Goal: Task Accomplishment & Management: Complete application form

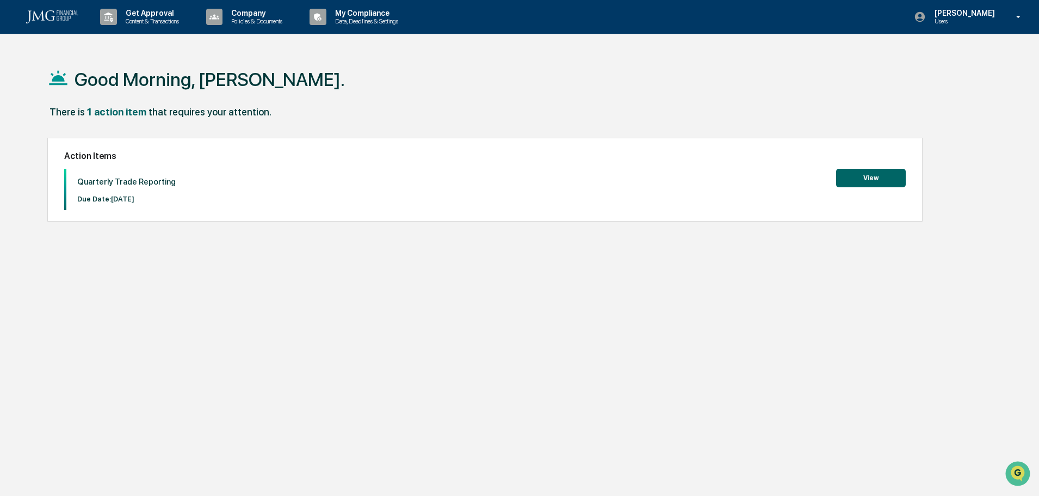
click at [875, 181] on button "View" at bounding box center [871, 178] width 70 height 18
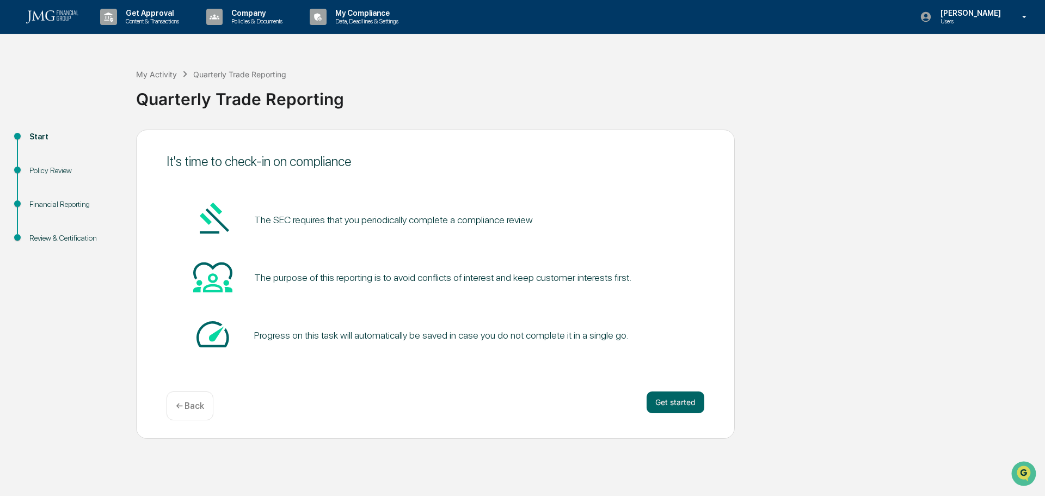
click at [665, 398] on button "Get started" at bounding box center [675, 402] width 58 height 22
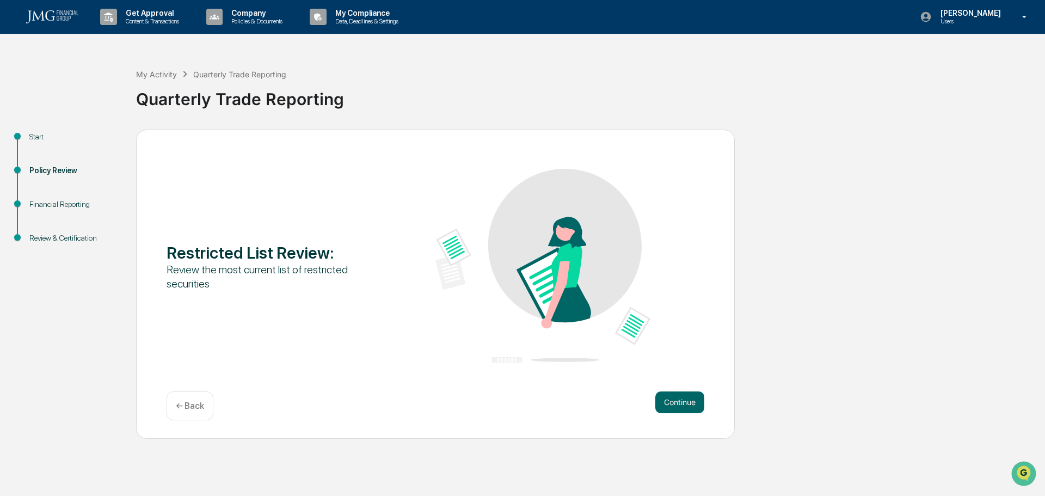
click at [680, 401] on button "Continue" at bounding box center [679, 402] width 49 height 22
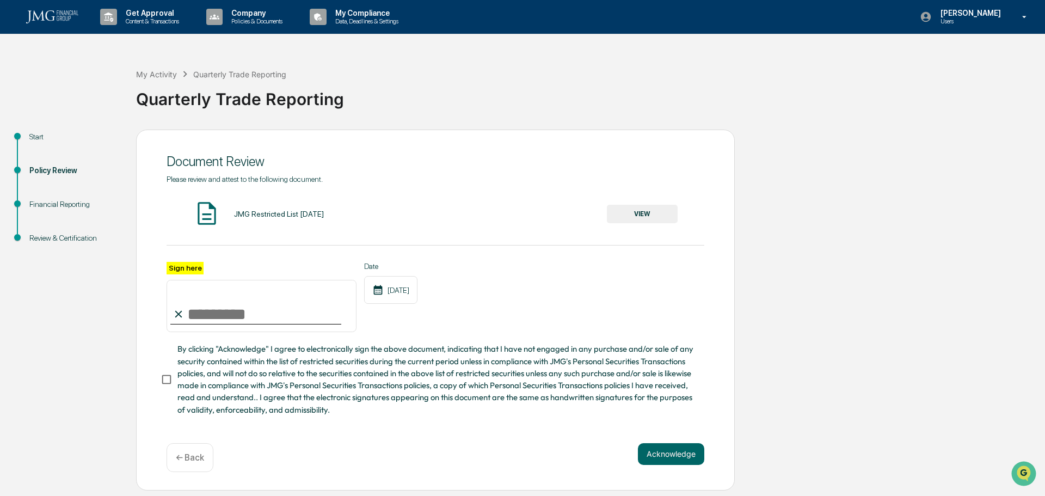
click at [259, 320] on input "Sign here" at bounding box center [261, 306] width 190 height 52
type input "**********"
click at [511, 295] on div "**********" at bounding box center [435, 297] width 538 height 71
click at [670, 462] on button "Acknowledge" at bounding box center [671, 454] width 66 height 22
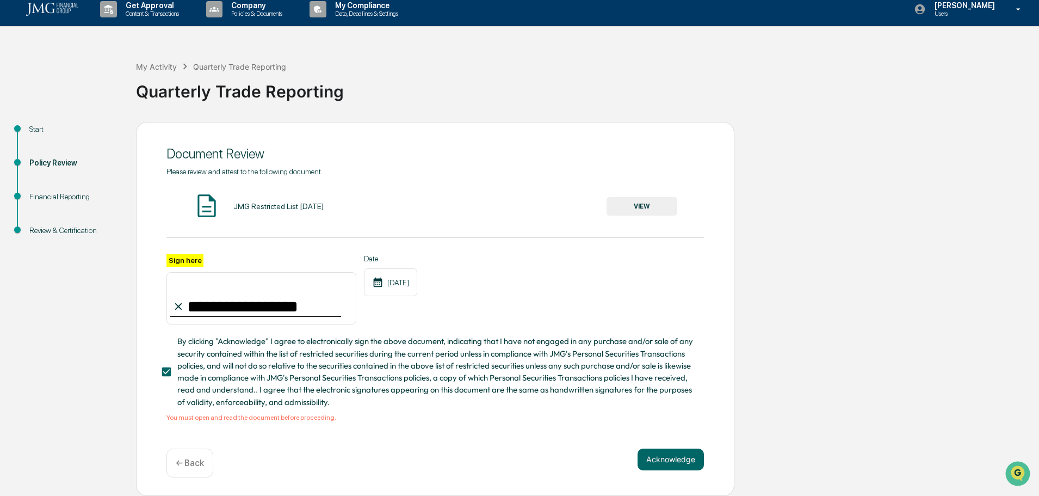
scroll to position [11, 0]
click at [247, 389] on span "By clicking "Acknowledge" I agree to electronically sign the above document, in…" at bounding box center [436, 371] width 518 height 73
click at [632, 207] on button "VIEW" at bounding box center [642, 206] width 71 height 18
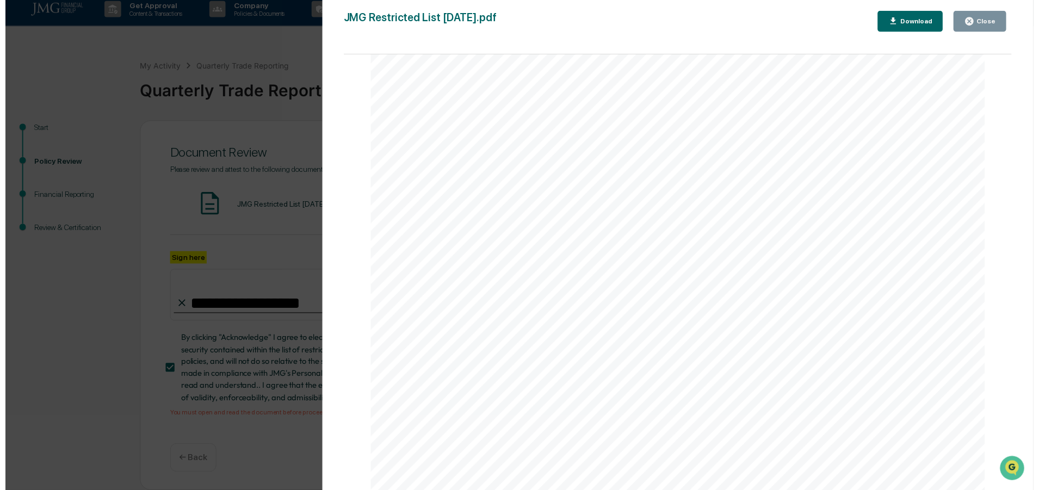
scroll to position [2067, 0]
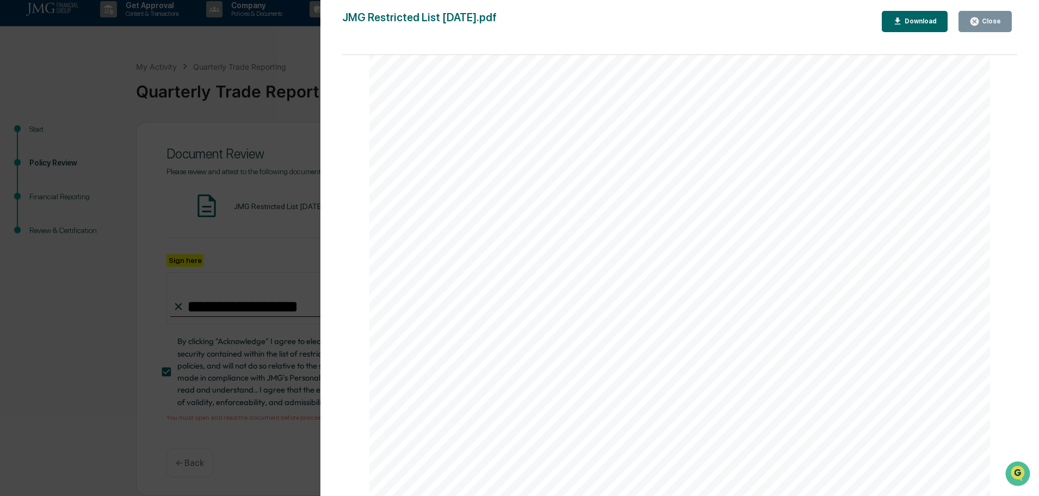
click at [982, 27] on button "Close" at bounding box center [985, 21] width 53 height 21
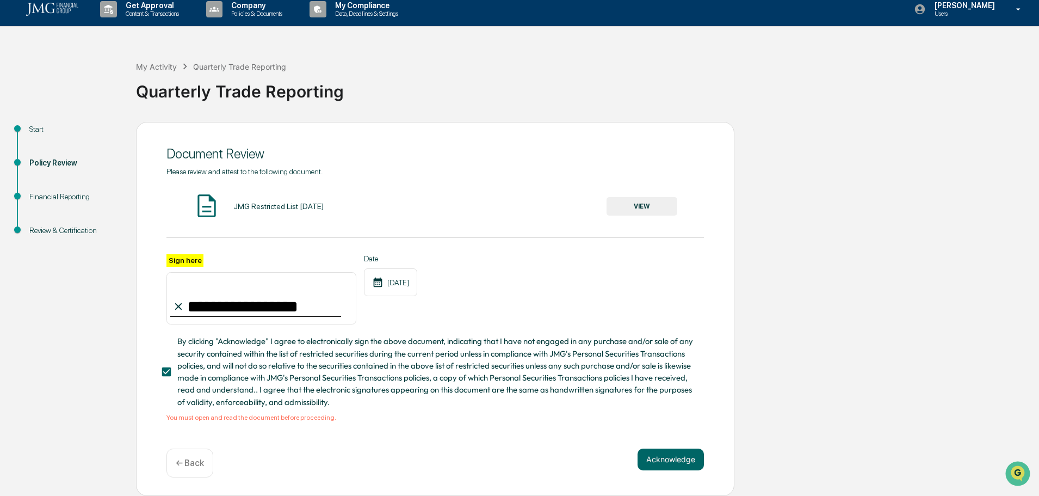
click at [665, 450] on button "Acknowledge" at bounding box center [671, 459] width 66 height 22
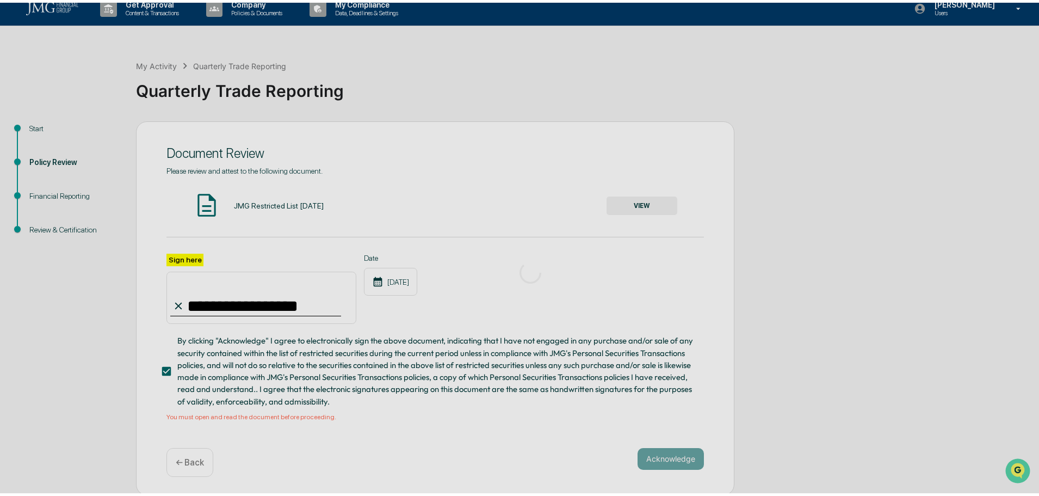
scroll to position [0, 0]
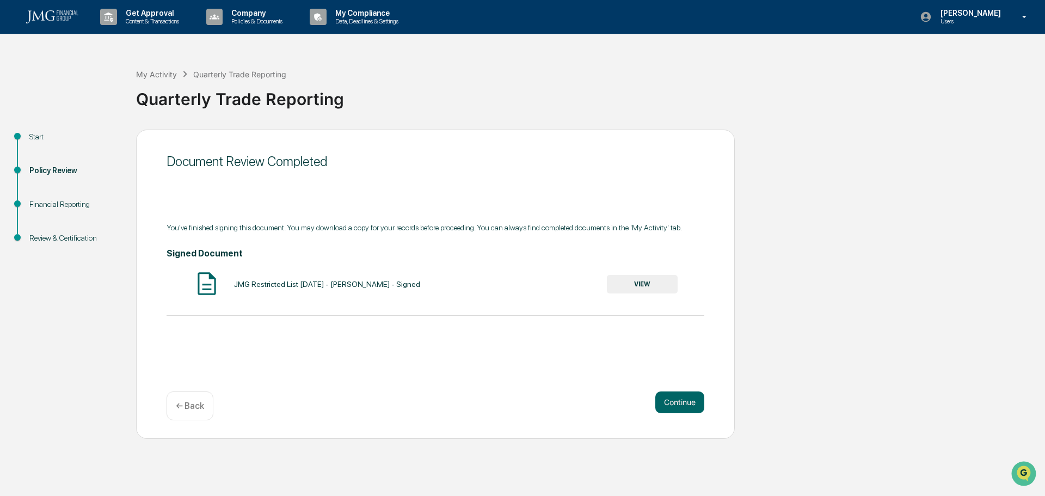
click at [693, 402] on button "Continue" at bounding box center [679, 402] width 49 height 22
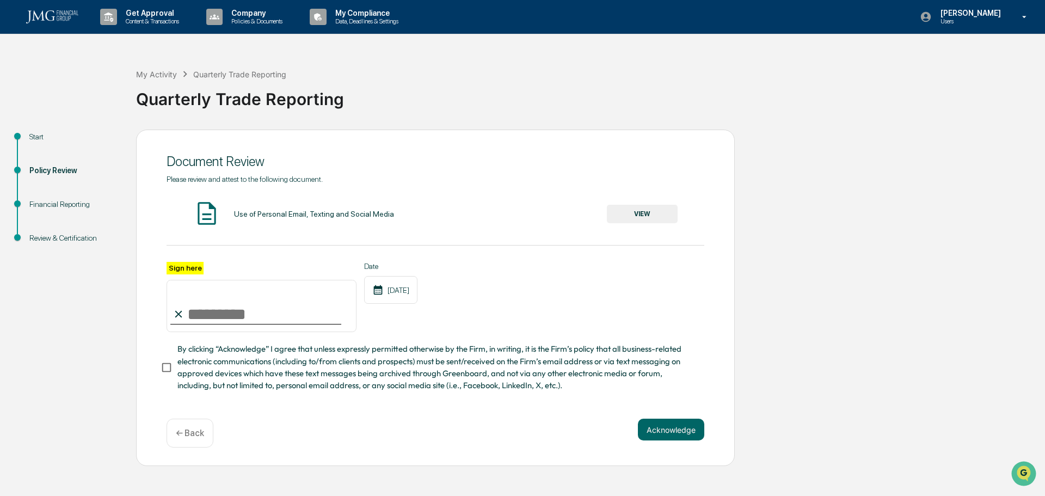
click at [218, 305] on input "Sign here" at bounding box center [261, 306] width 190 height 52
type input "**********"
click at [658, 208] on button "VIEW" at bounding box center [642, 214] width 71 height 18
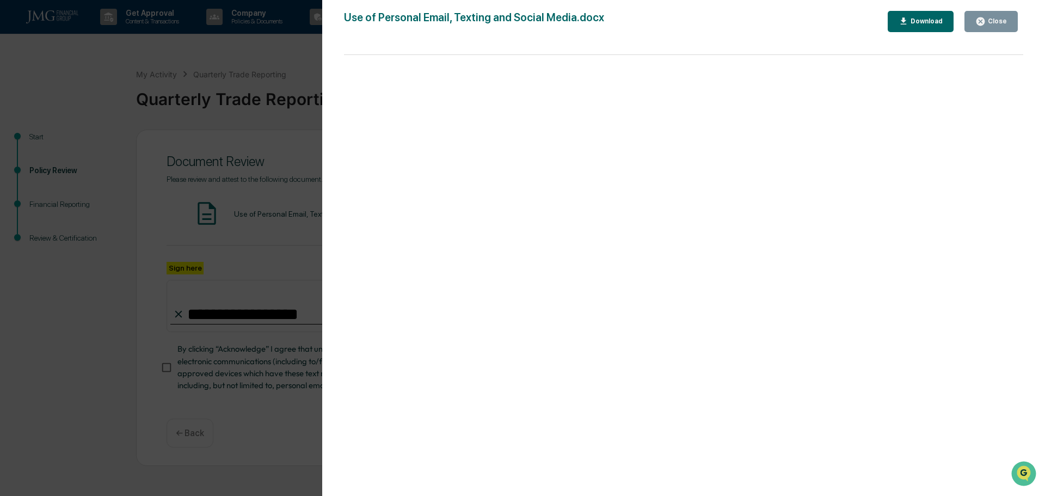
click at [984, 21] on icon "button" at bounding box center [980, 21] width 8 height 8
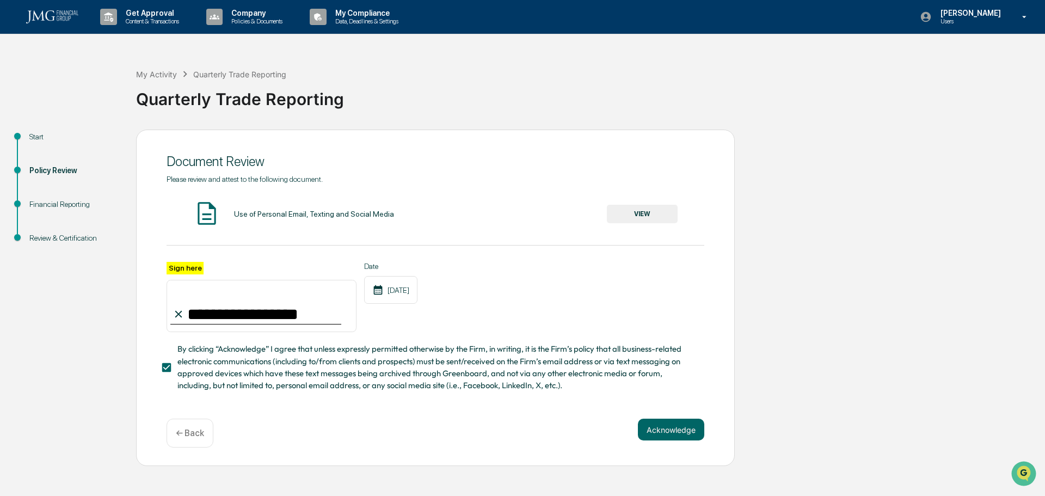
click at [675, 429] on button "Acknowledge" at bounding box center [671, 429] width 66 height 22
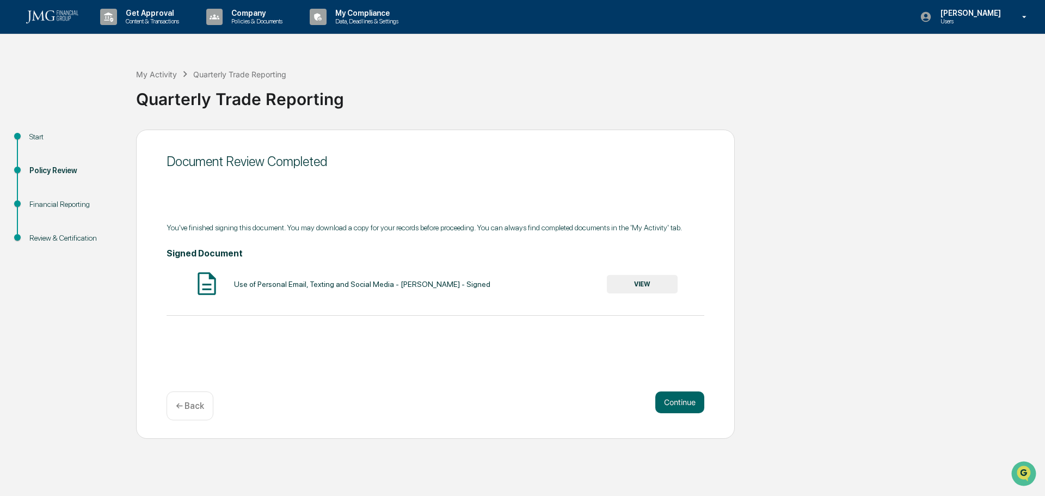
click at [675, 400] on button "Continue" at bounding box center [679, 402] width 49 height 22
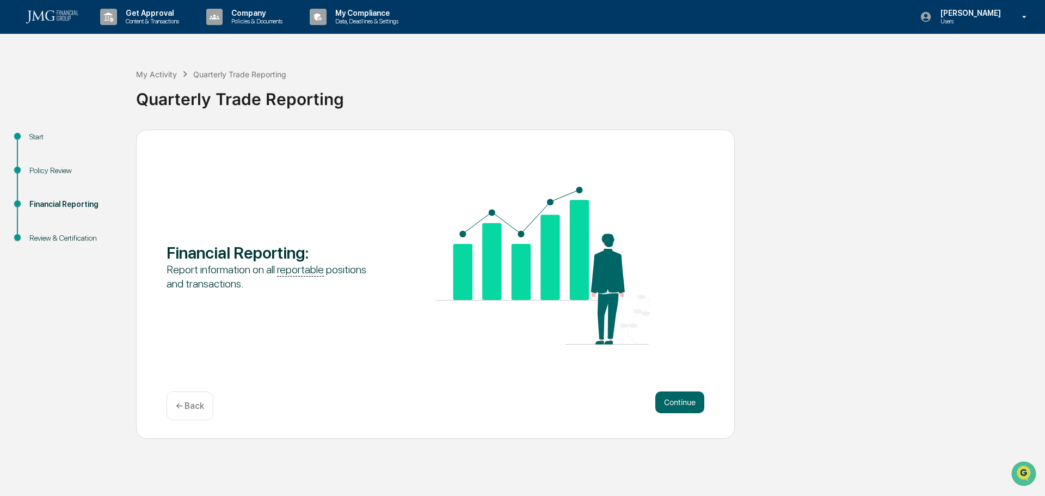
click at [675, 400] on button "Continue" at bounding box center [679, 402] width 49 height 22
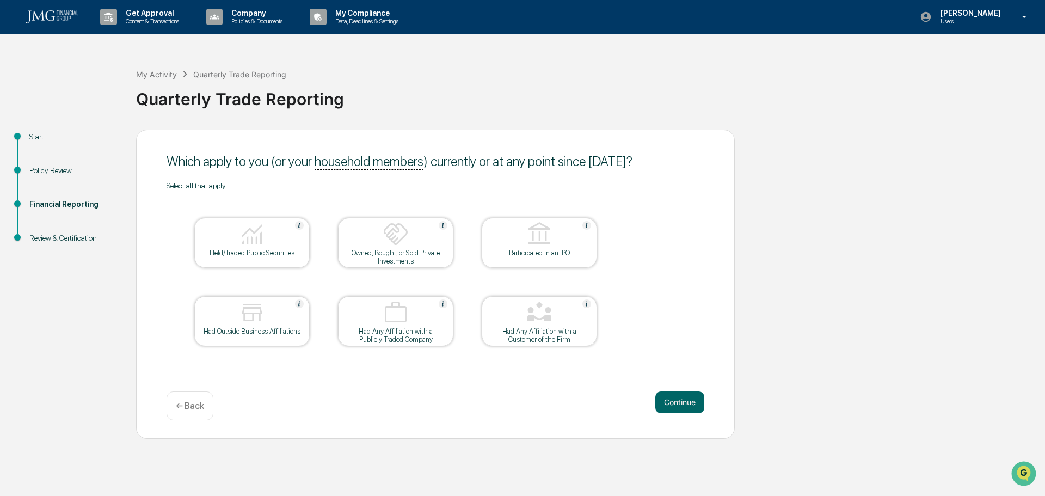
click at [248, 252] on div "Held/Traded Public Securities" at bounding box center [252, 253] width 98 height 8
click at [681, 397] on button "Continue" at bounding box center [679, 402] width 49 height 22
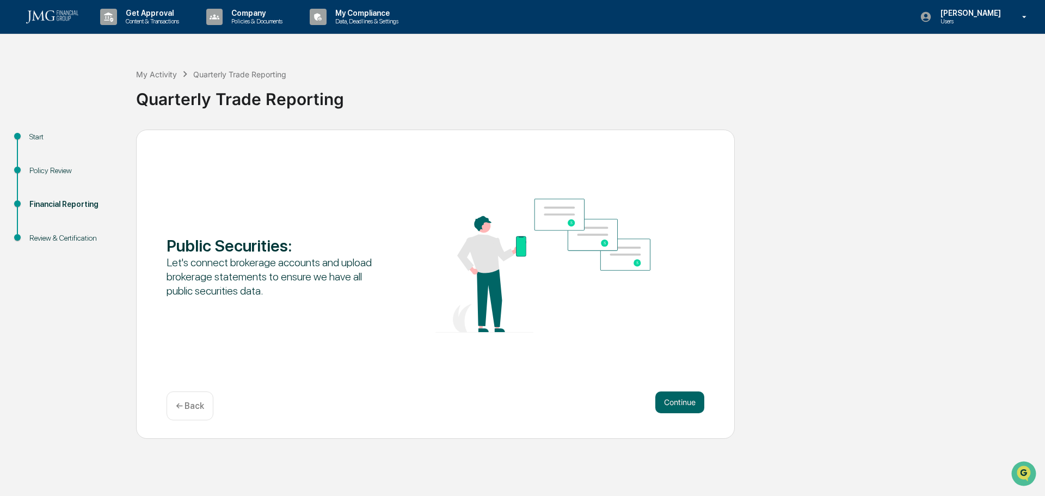
click at [681, 397] on button "Continue" at bounding box center [679, 402] width 49 height 22
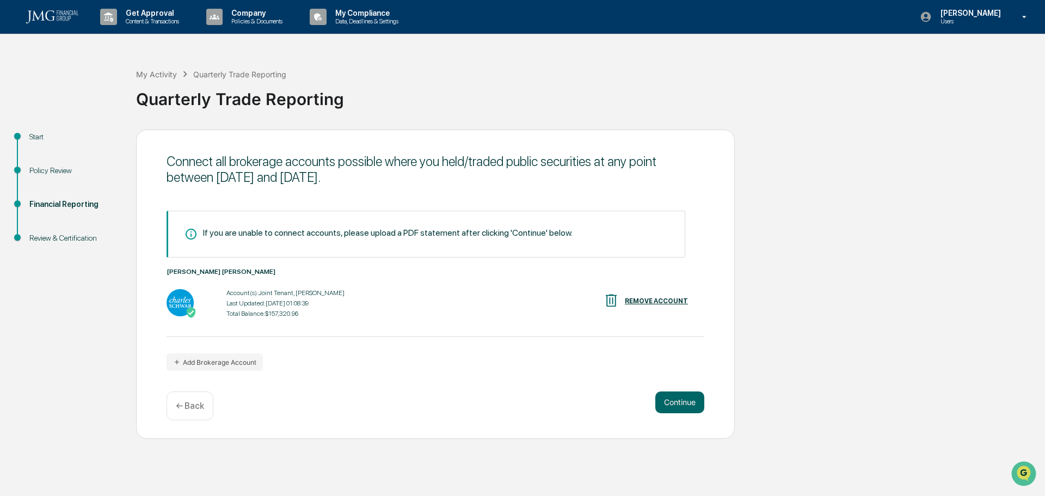
click at [675, 401] on button "Continue" at bounding box center [679, 402] width 49 height 22
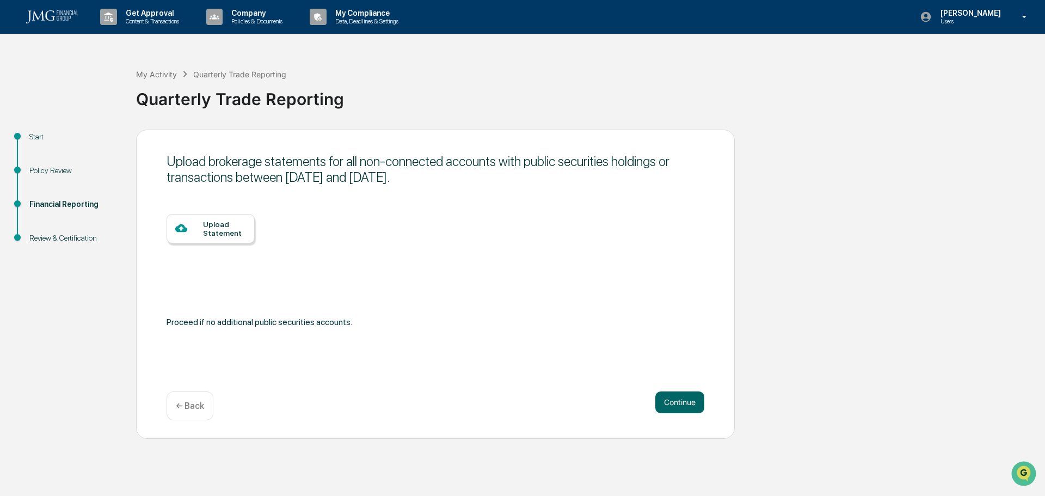
click at [677, 397] on button "Continue" at bounding box center [679, 402] width 49 height 22
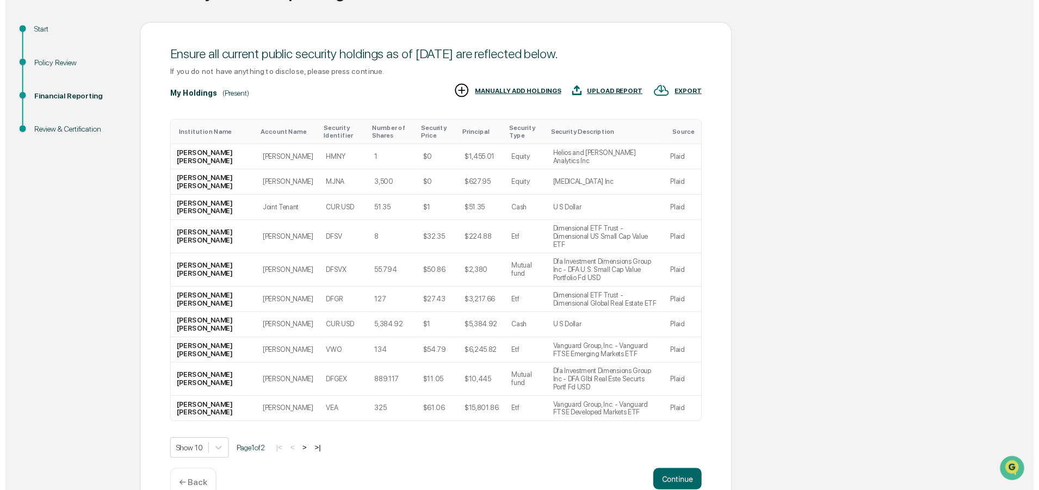
scroll to position [108, 0]
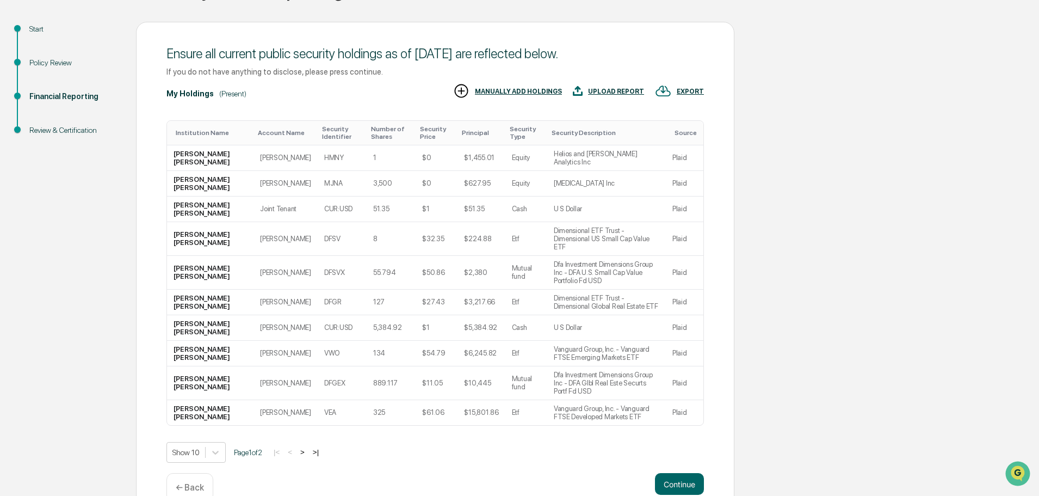
click at [678, 473] on button "Continue" at bounding box center [679, 484] width 49 height 22
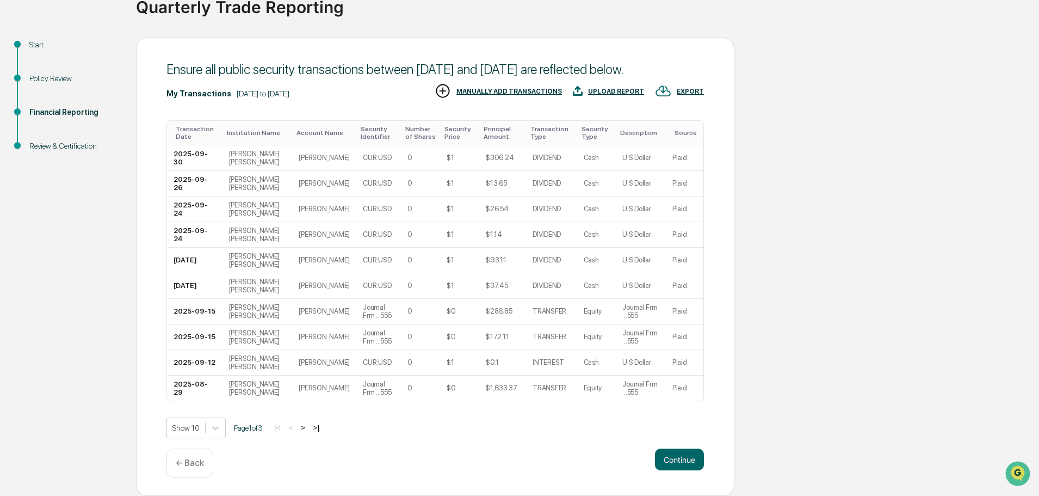
click at [674, 462] on button "Continue" at bounding box center [679, 459] width 49 height 22
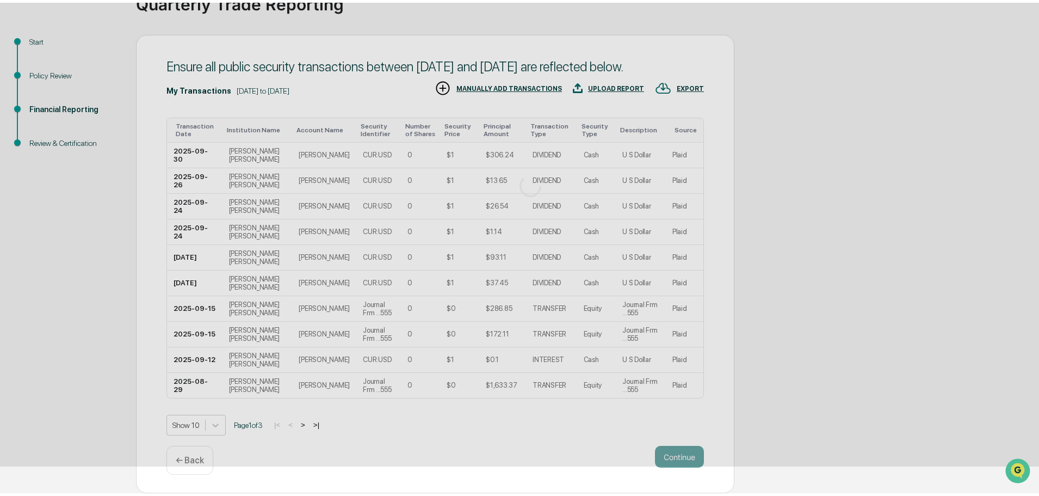
scroll to position [0, 0]
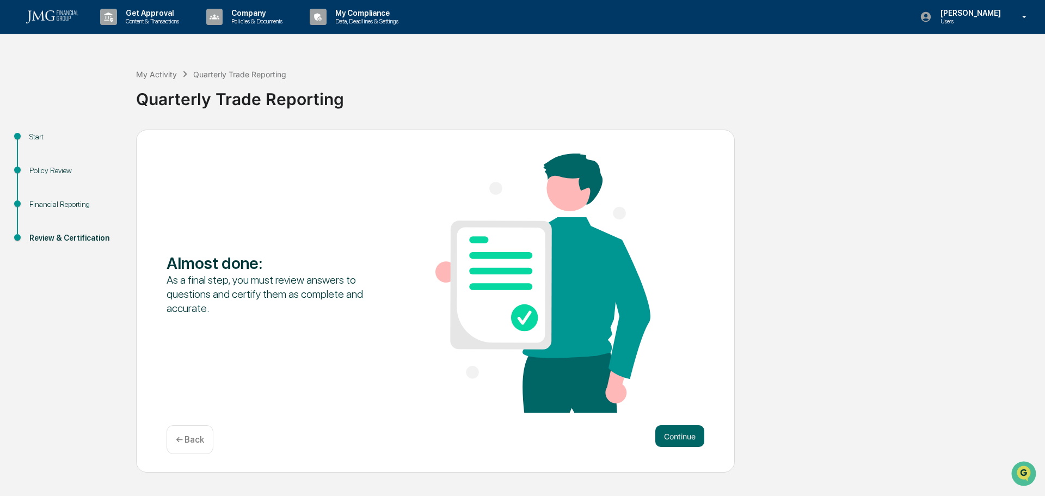
click at [680, 434] on button "Continue" at bounding box center [679, 436] width 49 height 22
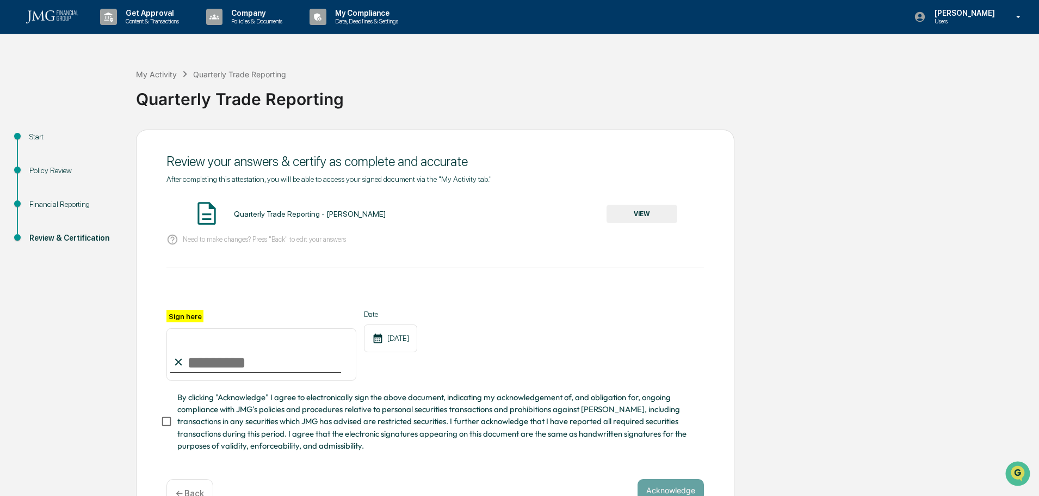
click at [233, 360] on input "Sign here" at bounding box center [261, 354] width 190 height 52
type input "**********"
click at [628, 218] on button "VIEW" at bounding box center [642, 214] width 71 height 18
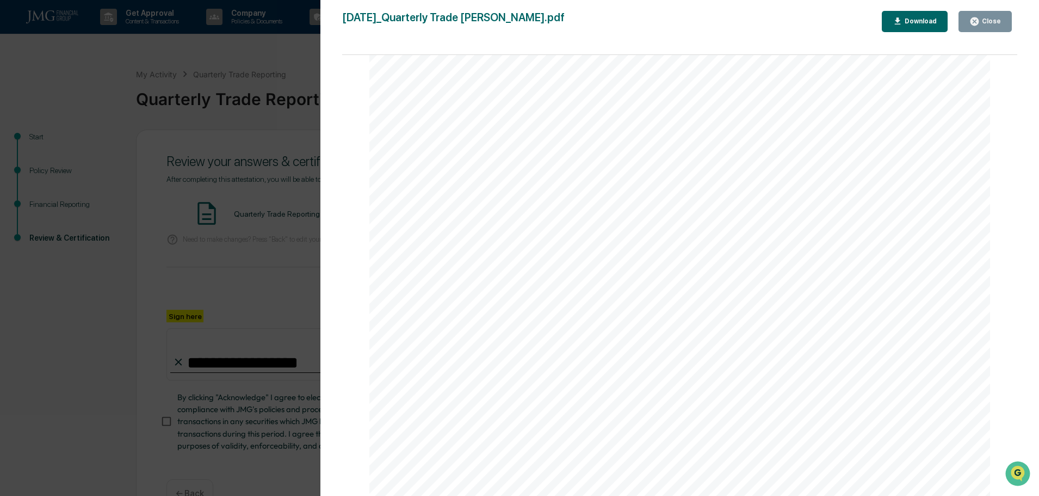
scroll to position [3205, 0]
click at [978, 29] on button "Close" at bounding box center [985, 21] width 53 height 21
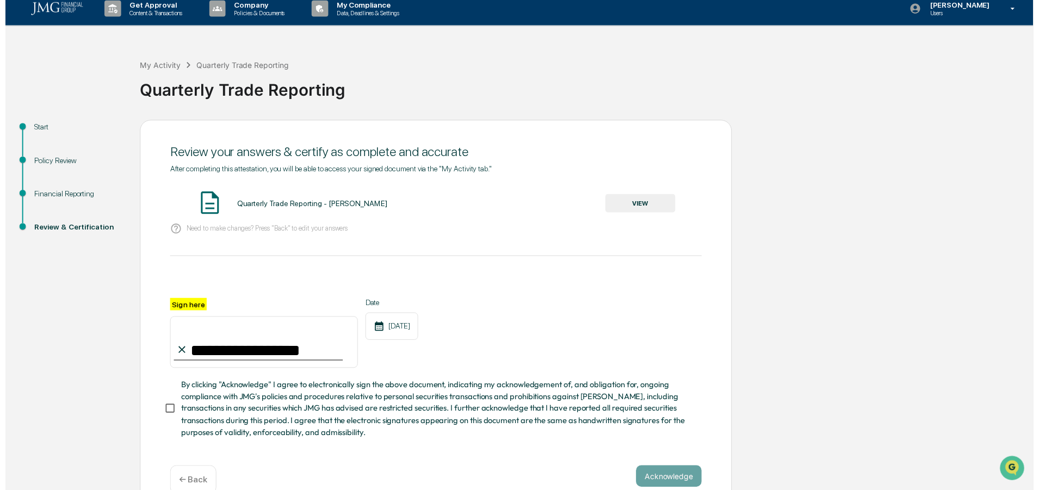
scroll to position [34, 0]
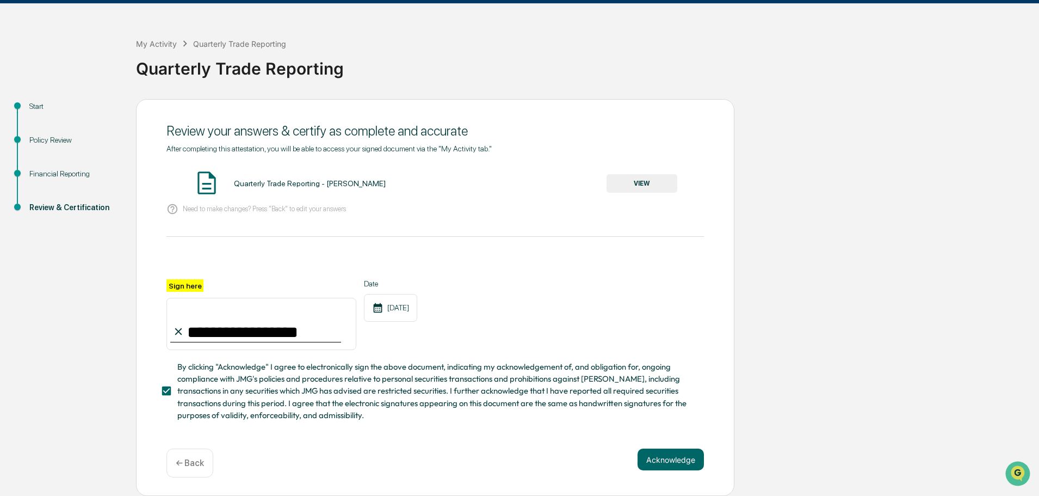
click at [644, 458] on button "Acknowledge" at bounding box center [671, 459] width 66 height 22
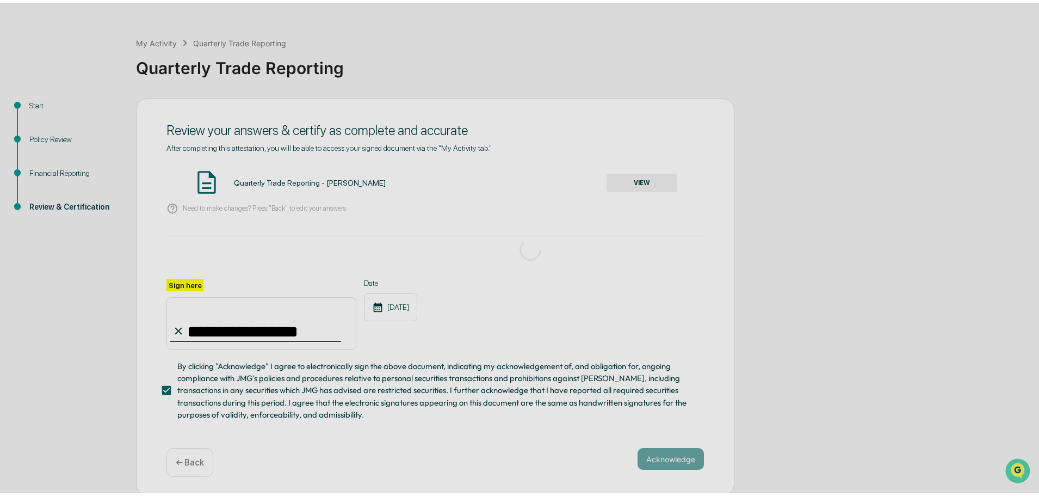
scroll to position [0, 0]
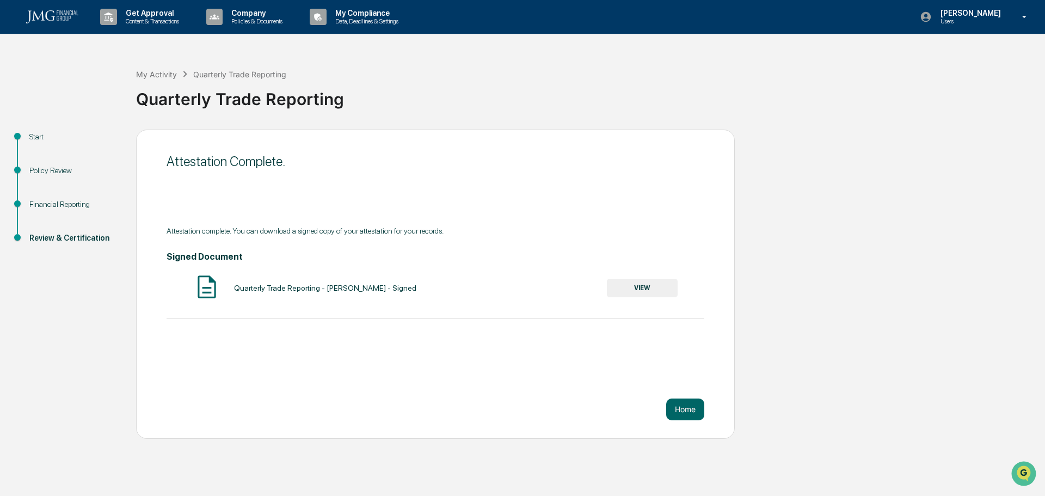
click at [683, 405] on button "Home" at bounding box center [685, 409] width 38 height 22
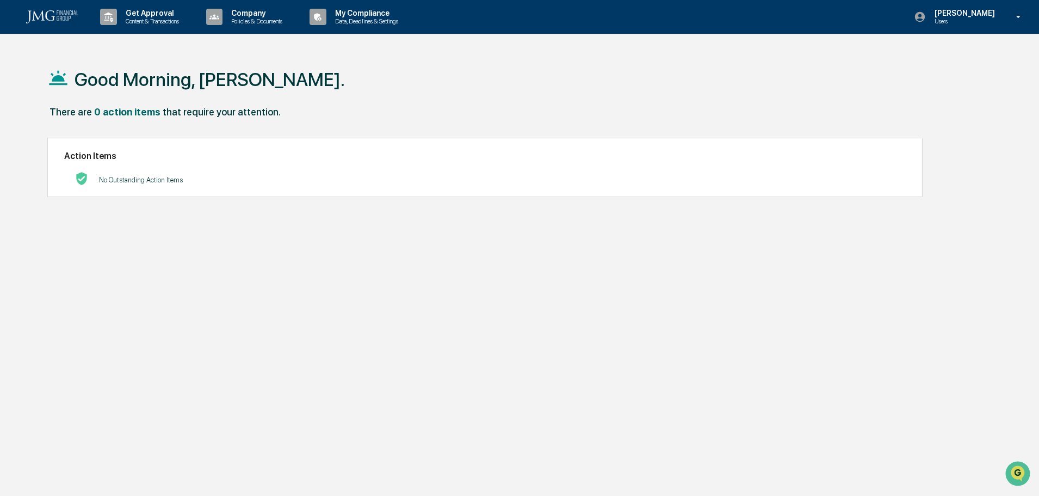
click at [353, 77] on div "Good Morning, [PERSON_NAME]." at bounding box center [514, 79] width 935 height 54
click at [316, 256] on div "Good Morning, [PERSON_NAME]. There are 0 action items that require your attenti…" at bounding box center [515, 300] width 968 height 496
